Goal: Information Seeking & Learning: Find contact information

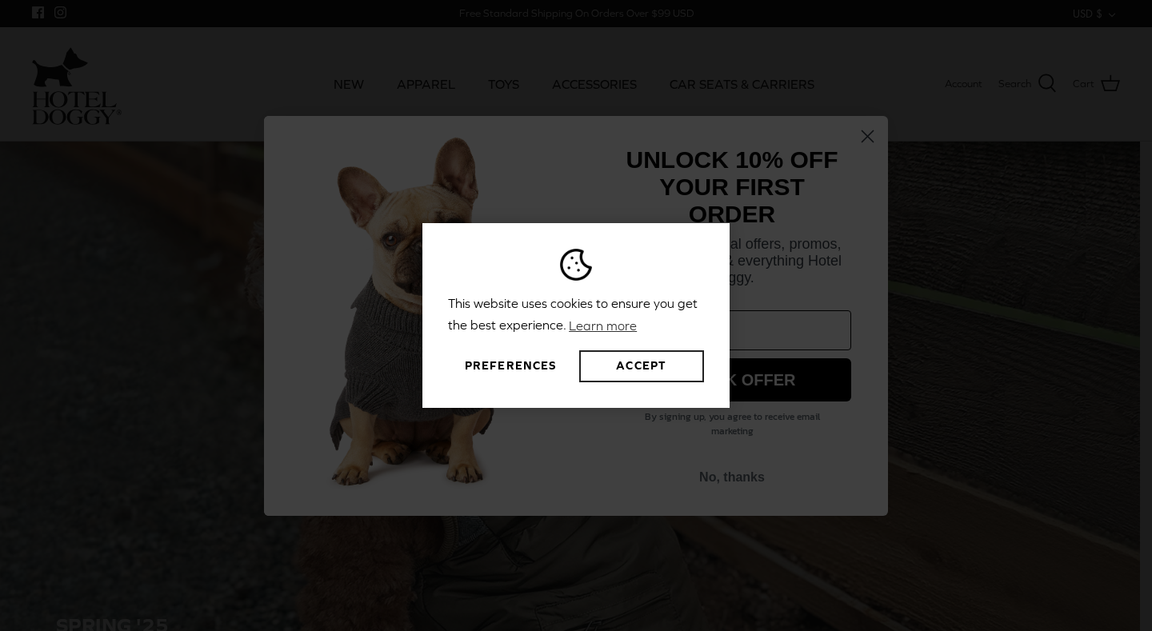
click at [614, 364] on button "Accept" at bounding box center [641, 366] width 125 height 32
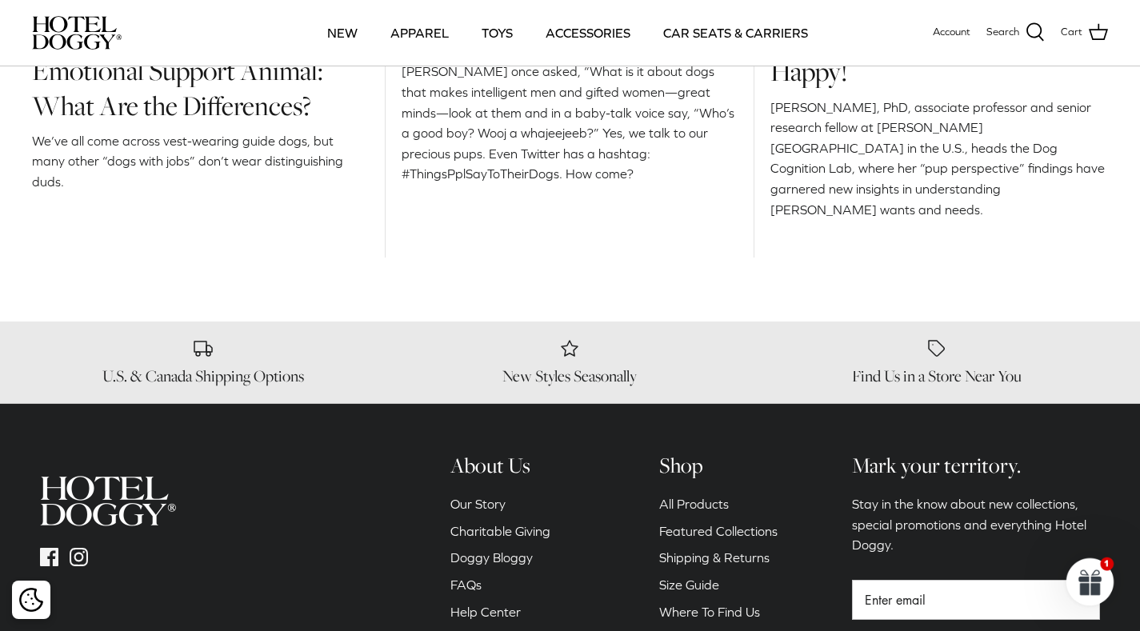
scroll to position [2365, 0]
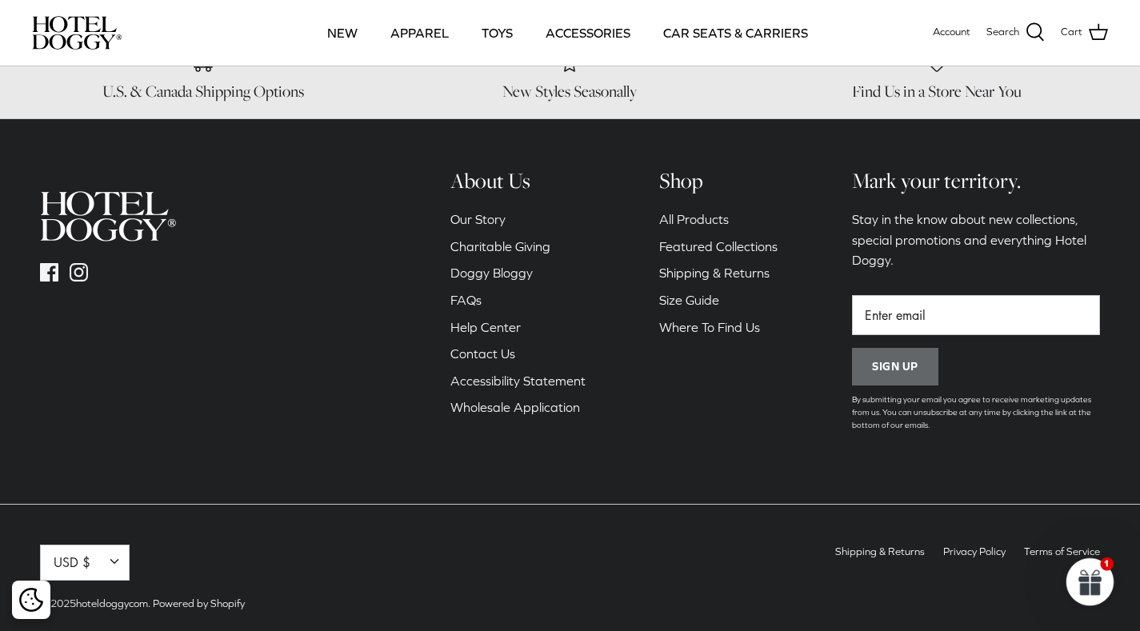
click at [499, 346] on link "Contact Us" at bounding box center [482, 353] width 65 height 14
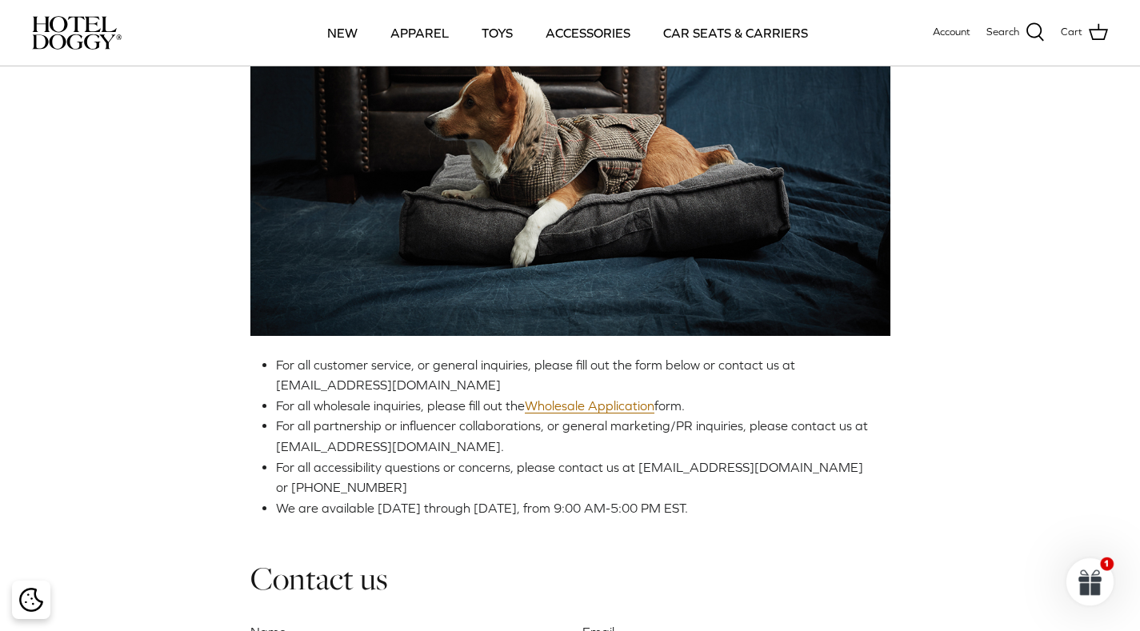
scroll to position [240, 0]
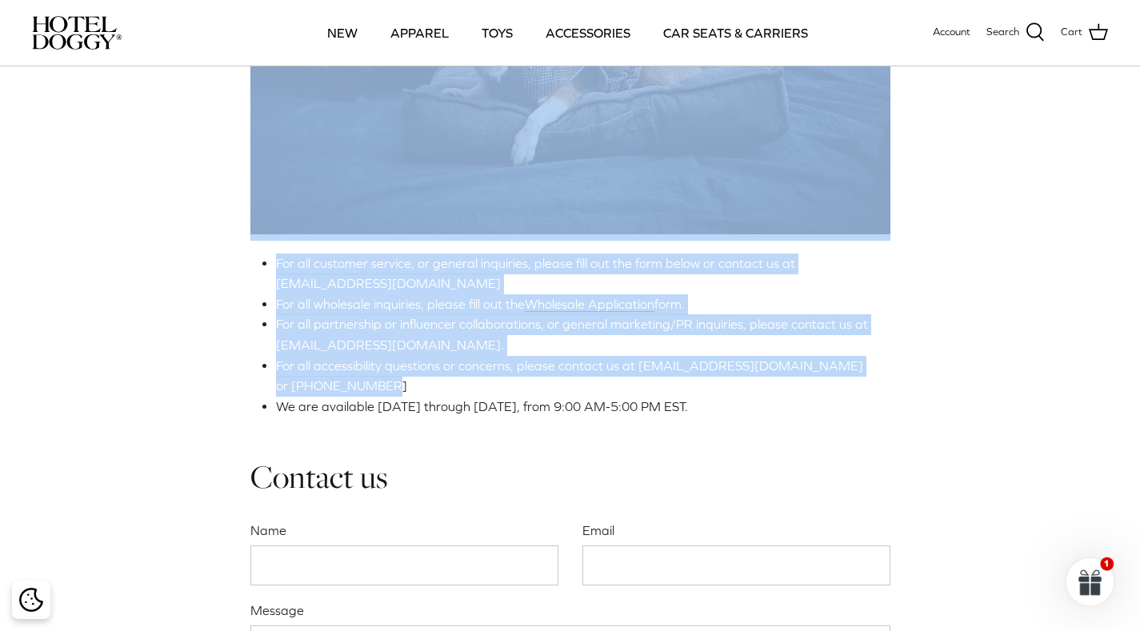
drag, startPoint x: 380, startPoint y: 379, endPoint x: 220, endPoint y: 228, distance: 220.2
click at [220, 228] on div "Contact Us For all customer service, or general inquiries, please fill out the …" at bounding box center [570, 302] width 1140 height 950
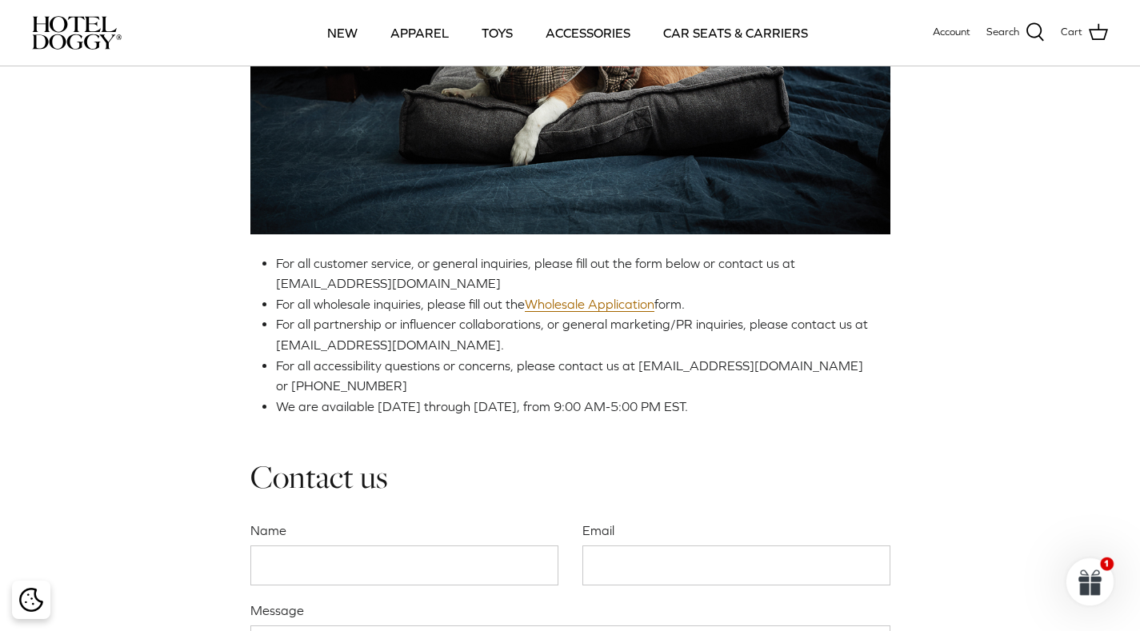
click at [199, 321] on div "Contact Us For all customer service, or general inquiries, please fill out the …" at bounding box center [570, 302] width 1140 height 950
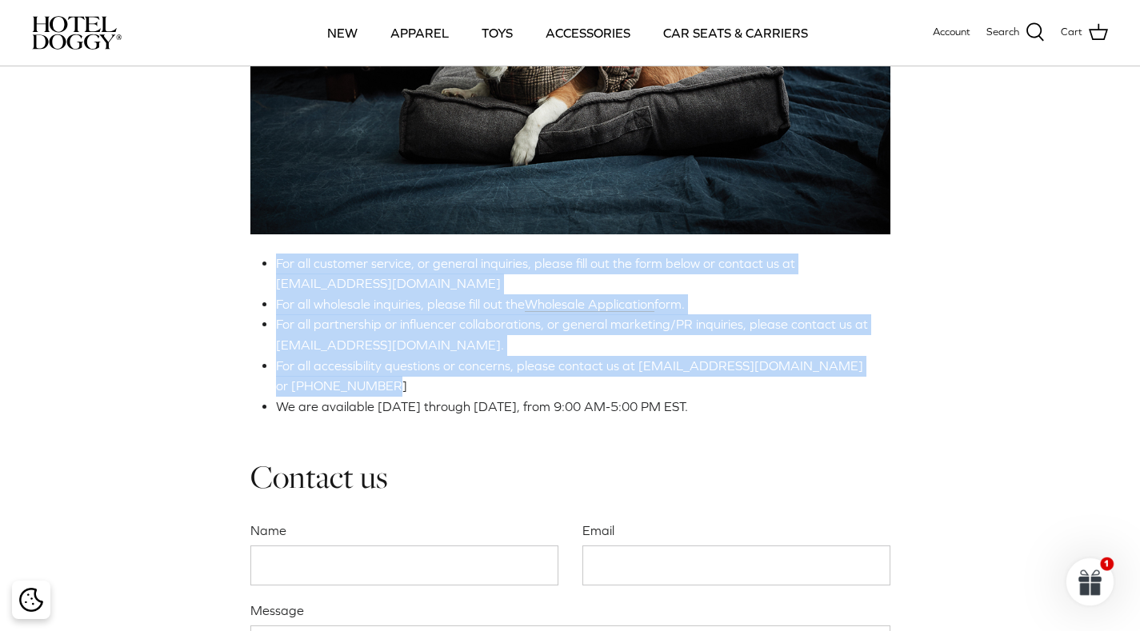
drag, startPoint x: 350, startPoint y: 381, endPoint x: 267, endPoint y: 259, distance: 146.9
click at [276, 259] on ul "For all customer service, or general inquiries, please fill out the form below …" at bounding box center [577, 336] width 602 height 164
drag, startPoint x: 267, startPoint y: 259, endPoint x: 327, endPoint y: 310, distance: 78.4
copy ul "For all customer service, or general inquiries, please fill out the form below …"
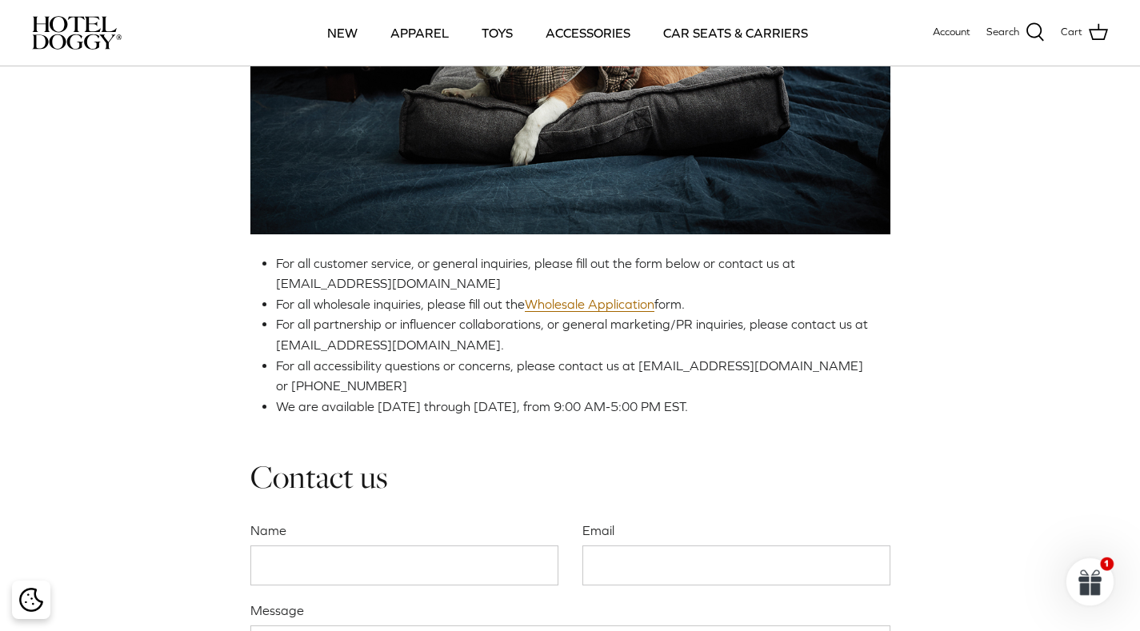
click at [216, 467] on div "Contact Us For all customer service, or general inquiries, please fill out the …" at bounding box center [570, 302] width 1140 height 950
drag, startPoint x: 403, startPoint y: 346, endPoint x: 278, endPoint y: 343, distance: 125.6
click at [278, 343] on span "For all partnership or influencer collaborations, or general marketing/PR inqui…" at bounding box center [572, 334] width 592 height 35
drag, startPoint x: 278, startPoint y: 343, endPoint x: 342, endPoint y: 341, distance: 64.1
copy span "[EMAIL_ADDRESS][DOMAIN_NAME]"
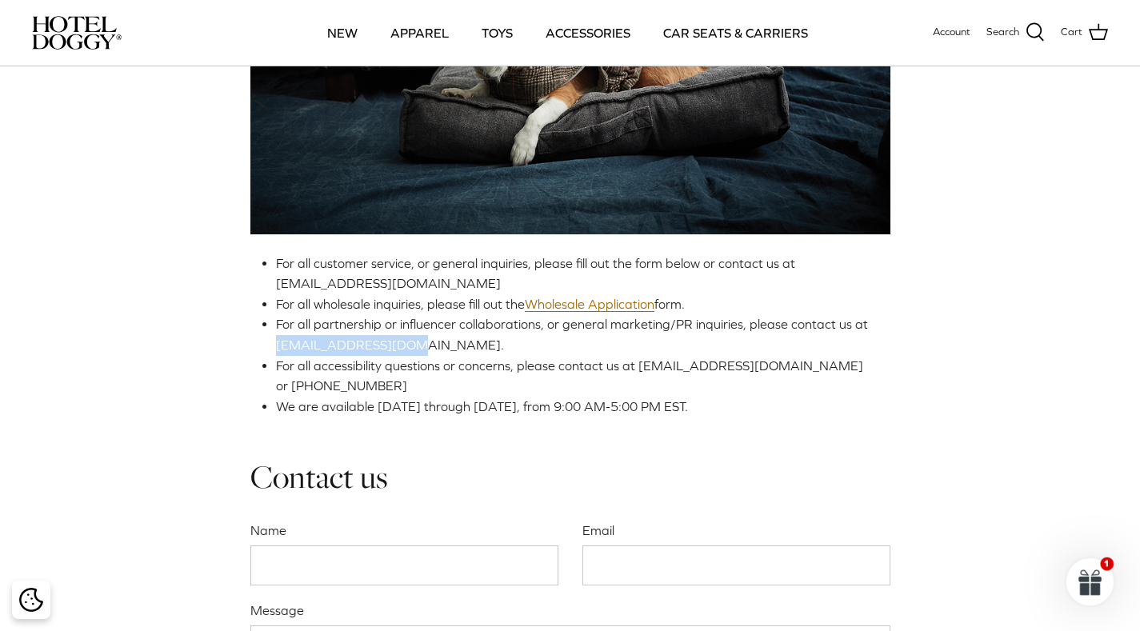
copy span "[EMAIL_ADDRESS][DOMAIN_NAME]"
